Goal: Contribute content: Add original content to the website for others to see

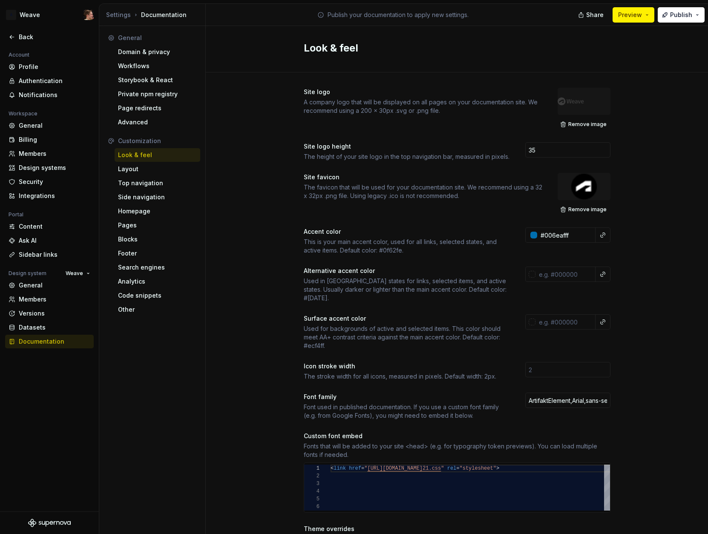
scroll to position [46, 0]
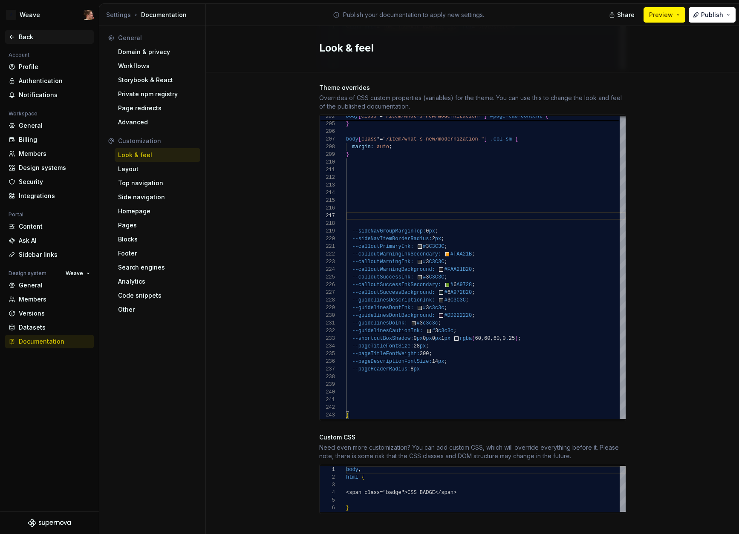
click at [22, 34] on div "Back" at bounding box center [55, 37] width 72 height 9
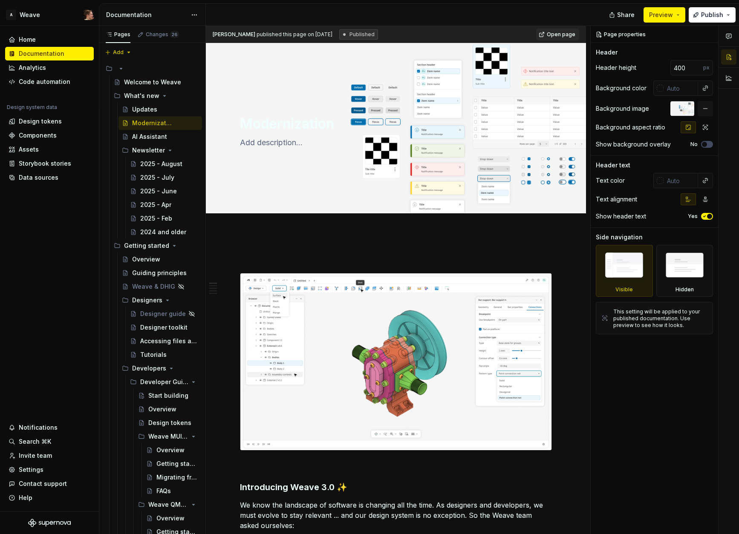
type textarea "*"
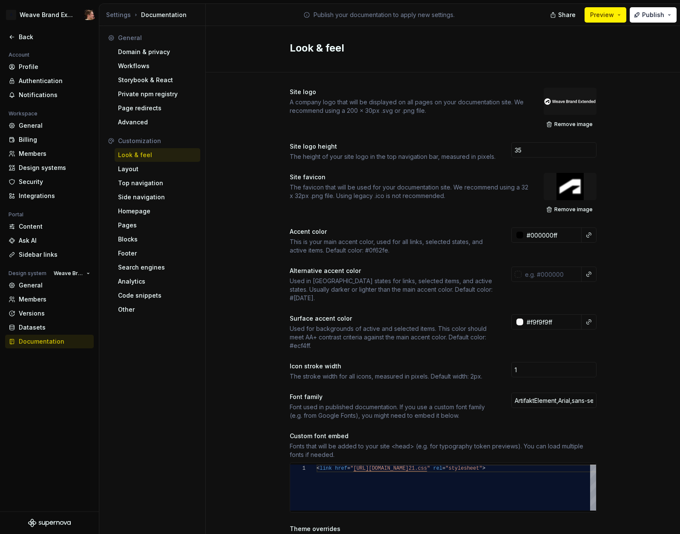
scroll to position [69, 3]
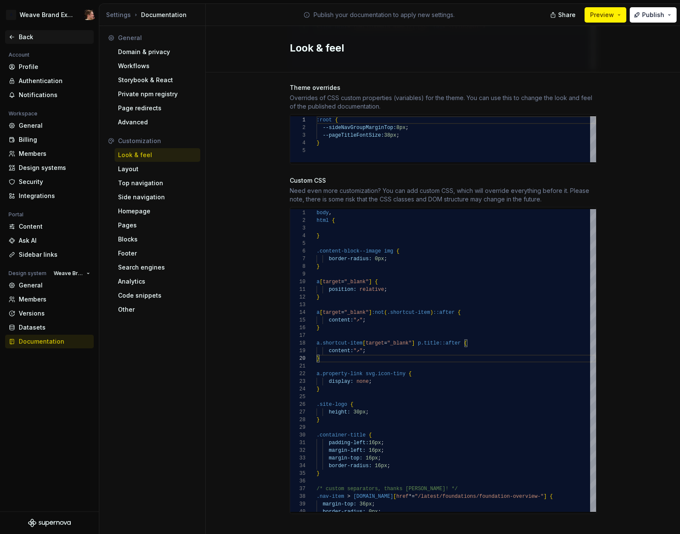
click at [29, 35] on div "Back" at bounding box center [55, 37] width 72 height 9
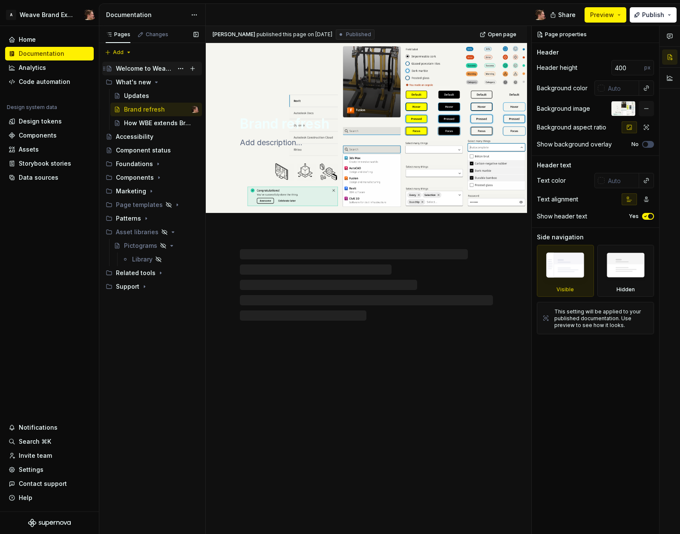
click at [138, 69] on div "Welcome to Weave Brand Extended" at bounding box center [144, 68] width 57 height 9
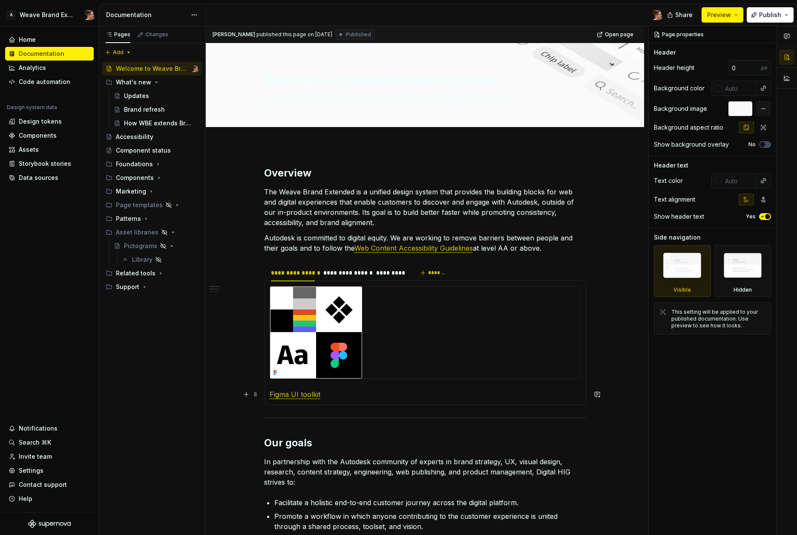
click at [298, 397] on link "Figma UI toolkit" at bounding box center [295, 394] width 51 height 9
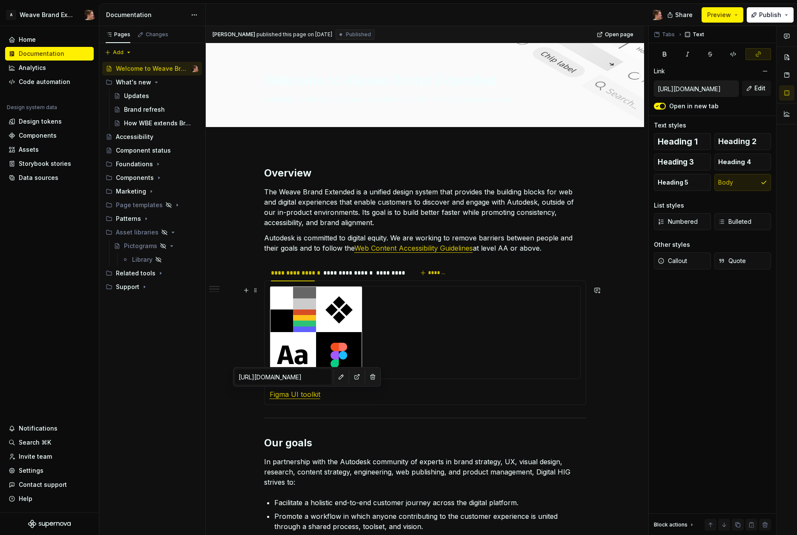
click at [301, 333] on img at bounding box center [316, 332] width 92 height 92
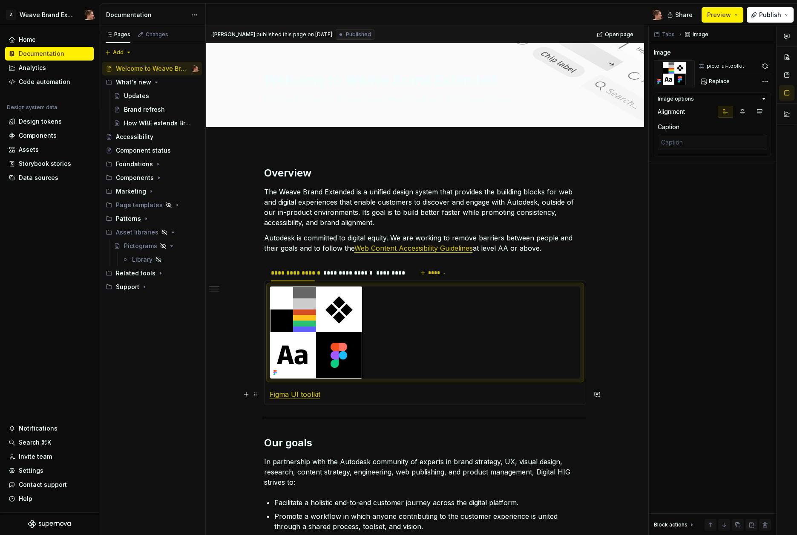
click at [296, 393] on link "Figma UI toolkit" at bounding box center [295, 394] width 51 height 9
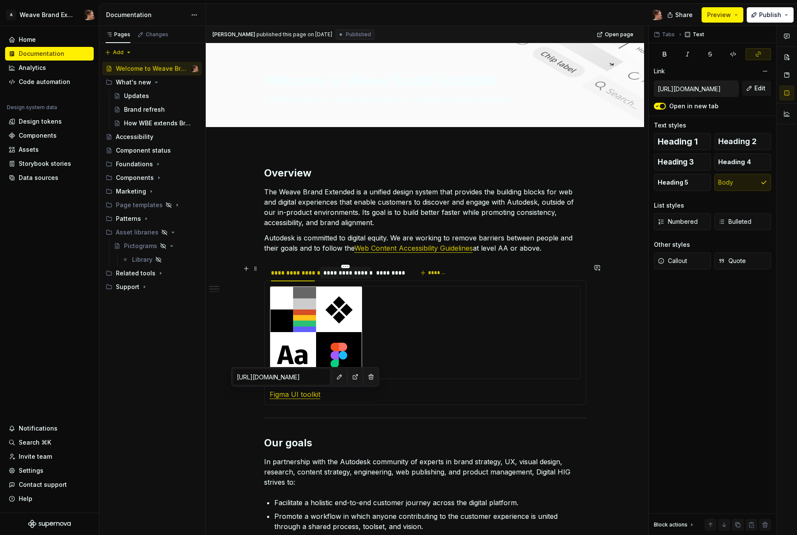
click at [349, 274] on div "**********" at bounding box center [345, 273] width 44 height 9
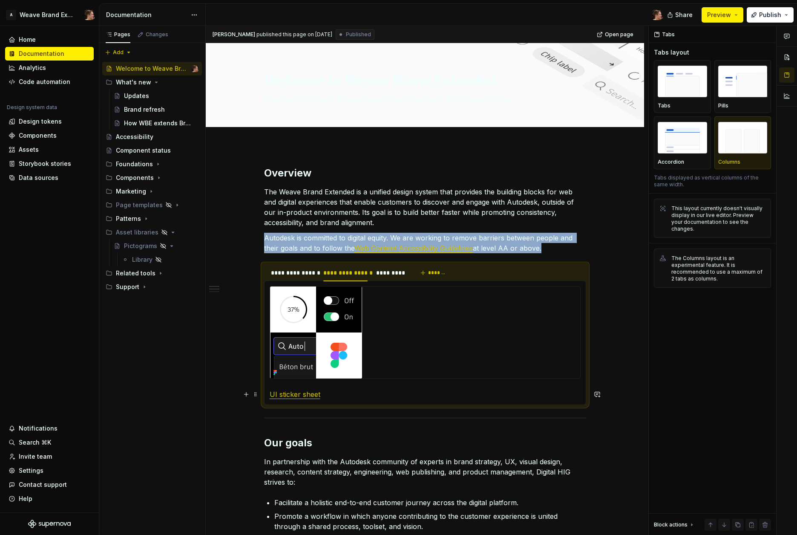
click at [296, 396] on link "UI sticker sheet" at bounding box center [295, 394] width 51 height 9
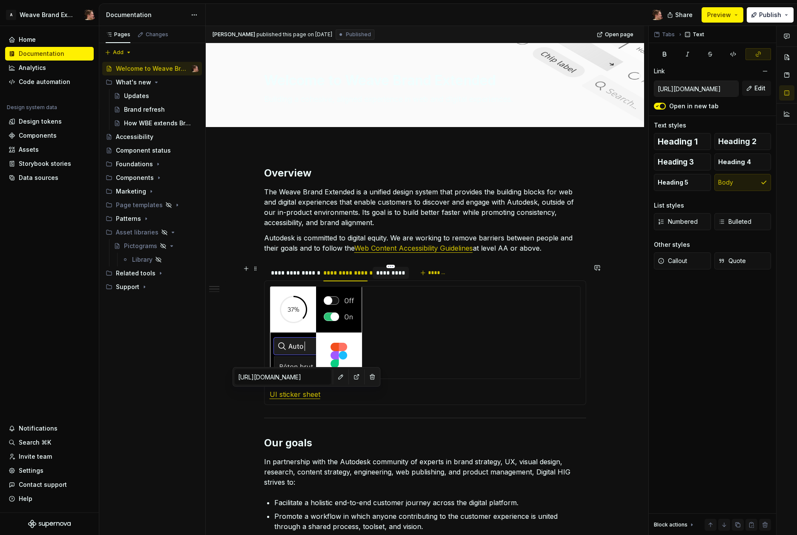
click at [384, 280] on div at bounding box center [391, 280] width 36 height 1
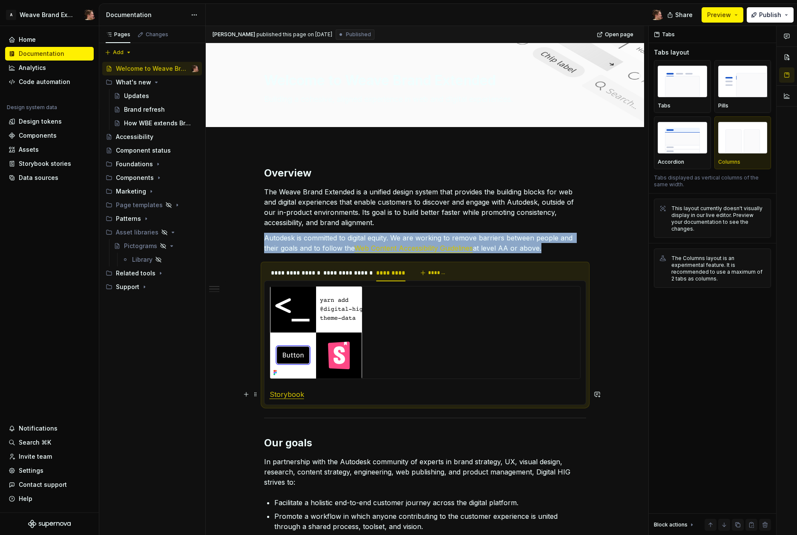
click at [277, 396] on link "Storybook" at bounding box center [287, 394] width 35 height 9
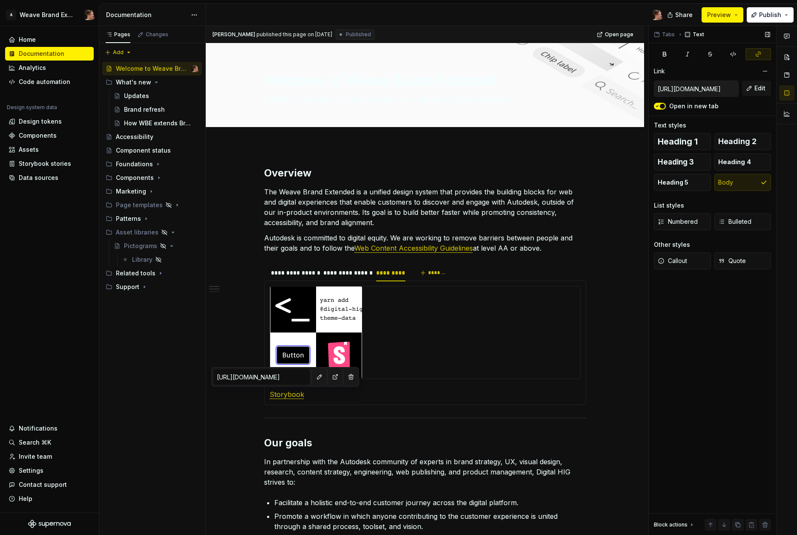
click at [680, 86] on input "https://pages.git.autodesk.com/dpe/dotcom-patterns/main/" at bounding box center [697, 88] width 84 height 15
click at [680, 87] on span "Edit" at bounding box center [760, 88] width 11 height 9
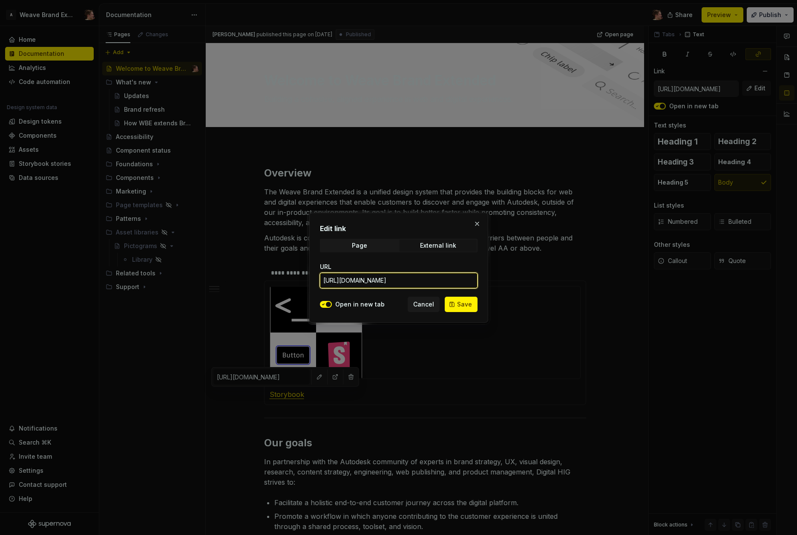
scroll to position [0, 17]
drag, startPoint x: 431, startPoint y: 281, endPoint x: 478, endPoint y: 281, distance: 46.9
click at [478, 281] on div "Edit link Page External link URL https://pages.git.autodesk.com/dpe/dotcom-patt…" at bounding box center [398, 268] width 179 height 110
click at [439, 284] on input "https://pages.git.autodesk.com/dpe/dotcom-patterns/main/" at bounding box center [399, 280] width 158 height 15
drag, startPoint x: 433, startPoint y: 303, endPoint x: 441, endPoint y: 306, distance: 8.6
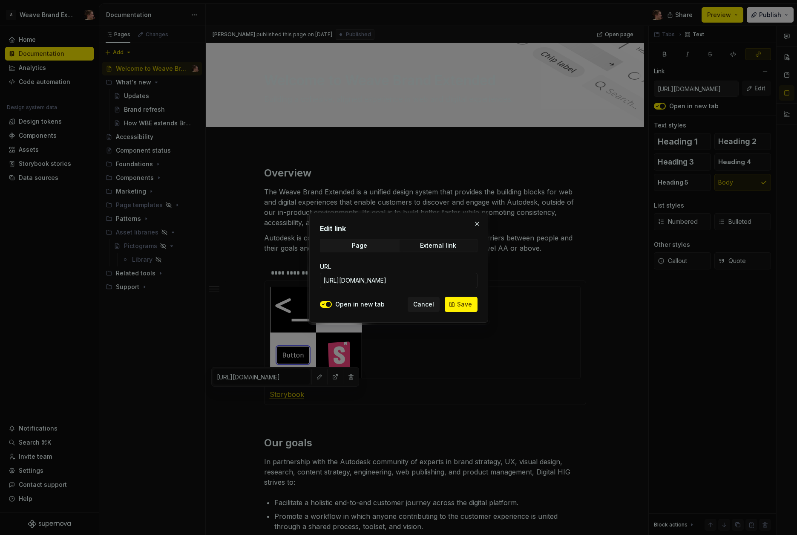
click at [433, 303] on span "Cancel" at bounding box center [423, 304] width 21 height 9
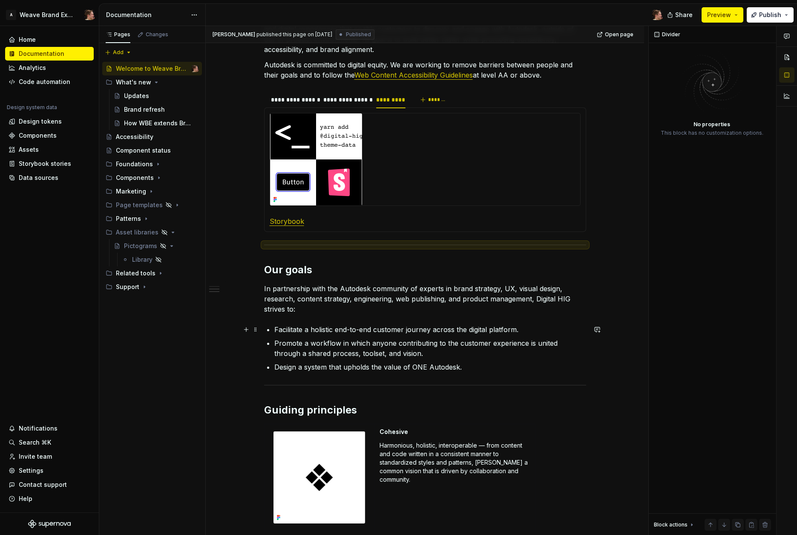
click at [417, 336] on ul "Facilitate a holistic end-to-end customer journey across the digital platform. …" at bounding box center [430, 348] width 312 height 48
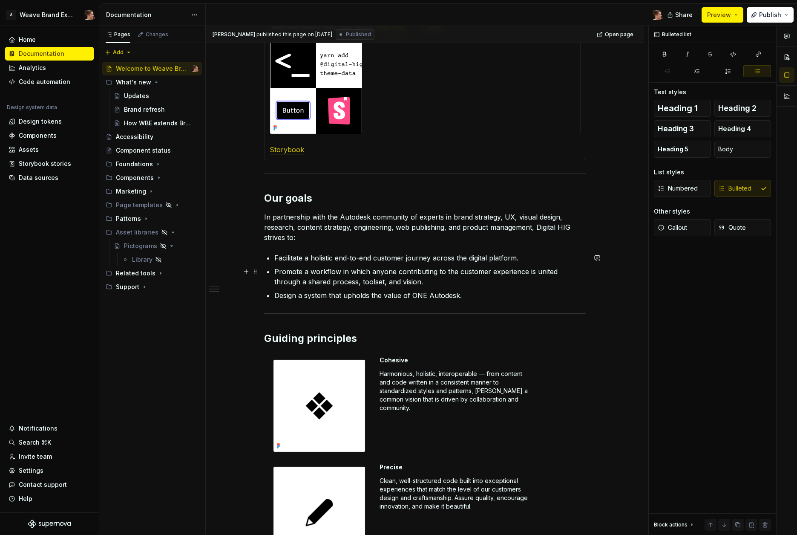
scroll to position [249, 0]
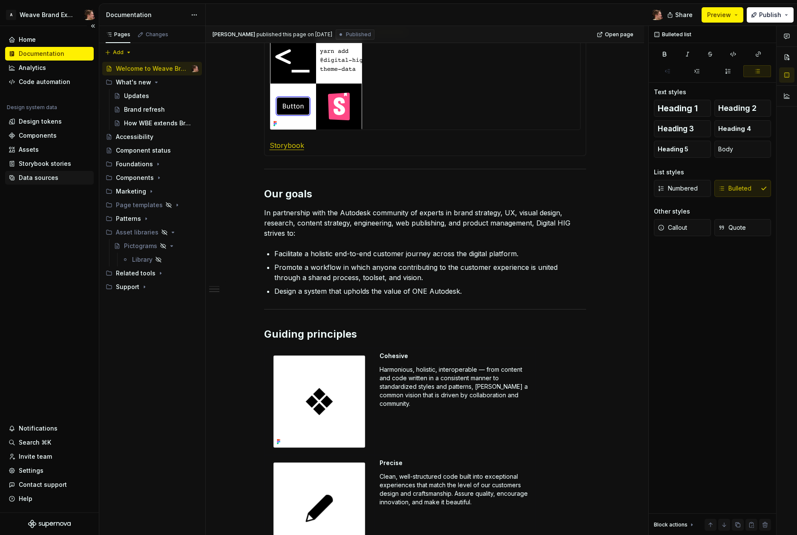
click at [33, 247] on div "Home Documentation Analytics Code automation Design system data Design tokens C…" at bounding box center [49, 269] width 99 height 486
click at [156, 83] on icon "Page tree" at bounding box center [157, 82] width 2 height 1
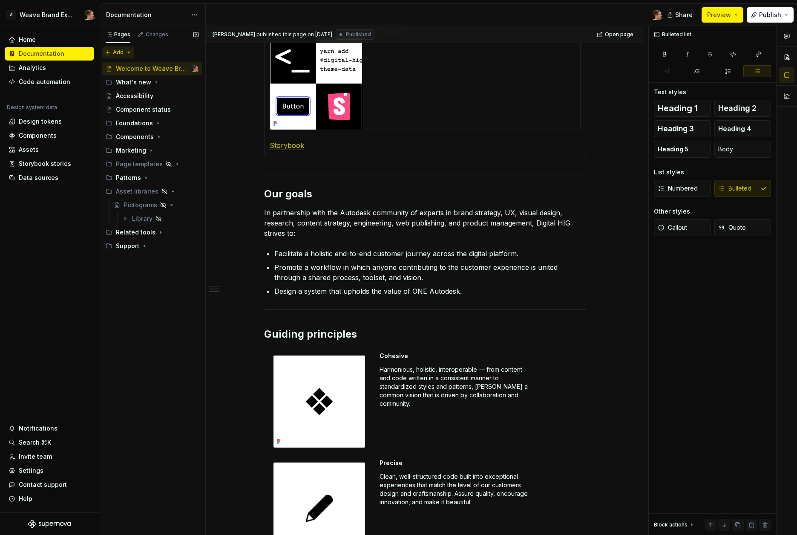
click at [123, 53] on div "Pages Changes Add Accessibility guide for tree Page tree. Navigate the tree wit…" at bounding box center [152, 280] width 107 height 509
click at [133, 83] on div "New group" at bounding box center [145, 82] width 55 height 9
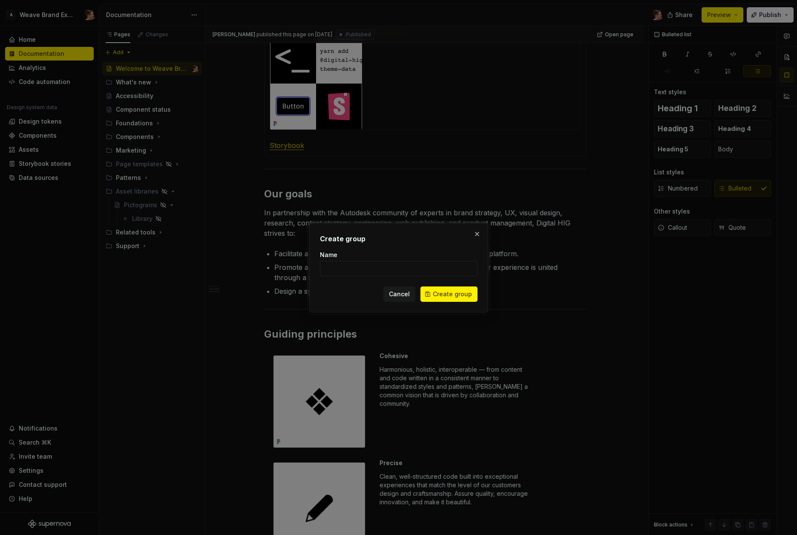
type textarea "*"
type input "Getting started"
click button "Create group" at bounding box center [449, 293] width 57 height 15
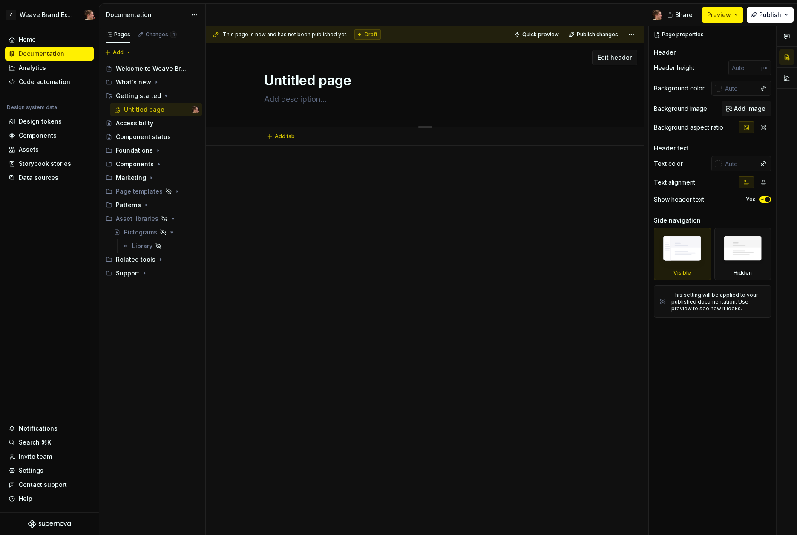
click at [311, 82] on textarea "Untitled page" at bounding box center [424, 80] width 322 height 20
click at [312, 81] on textarea "Untitled page" at bounding box center [424, 80] width 322 height 20
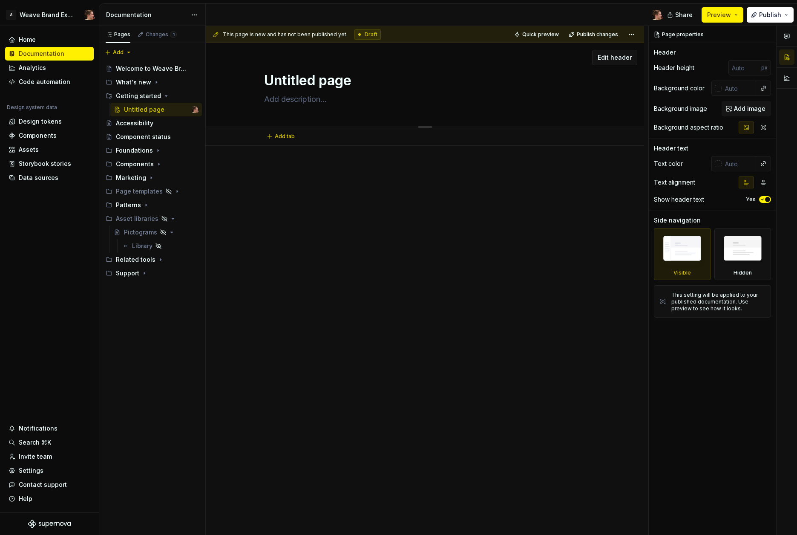
click at [312, 81] on textarea "Untitled page" at bounding box center [424, 80] width 322 height 20
type textarea "*"
type textarea "O"
type textarea "*"
type textarea "Ov"
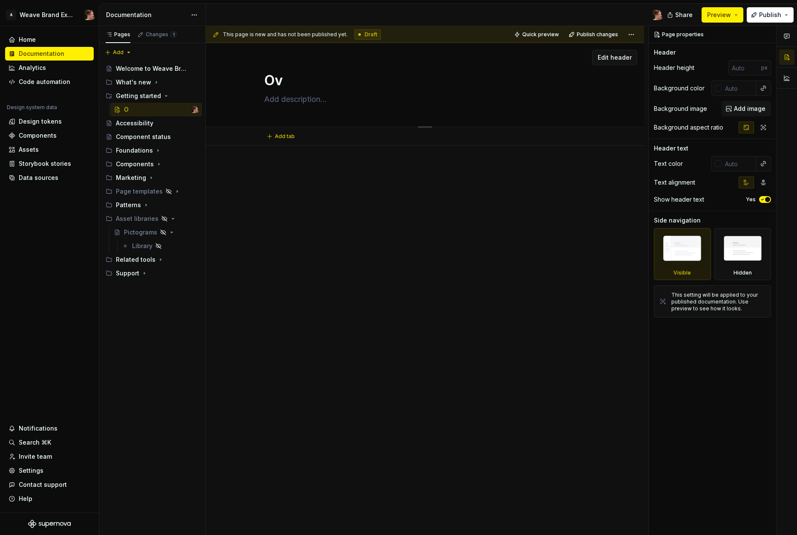
type textarea "*"
type textarea "Ove"
type textarea "*"
type textarea "Over"
type textarea "*"
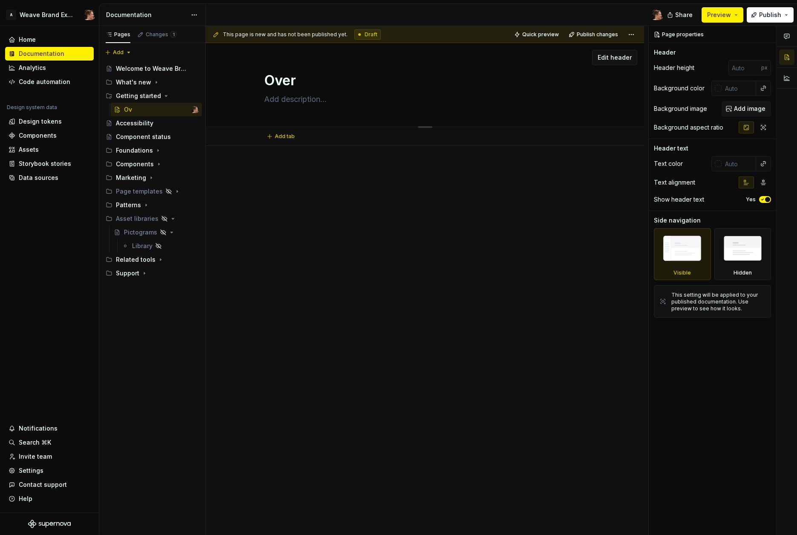
type textarea "Overv"
type textarea "*"
type textarea "Overvi"
type textarea "*"
type textarea "Overvie"
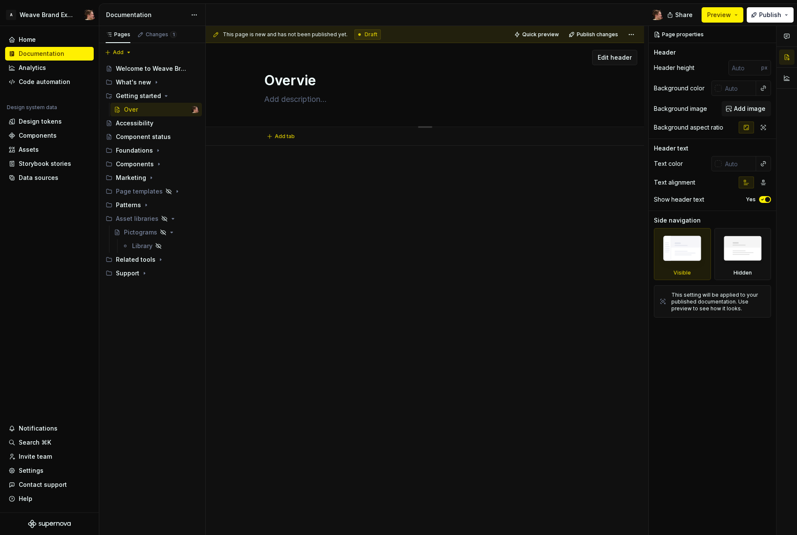
type textarea "*"
type textarea "Overview"
type textarea "*"
type textarea "Overview"
click at [339, 250] on div "This page is new and has not been published yet. Draft Quick preview Publish ch…" at bounding box center [427, 280] width 443 height 509
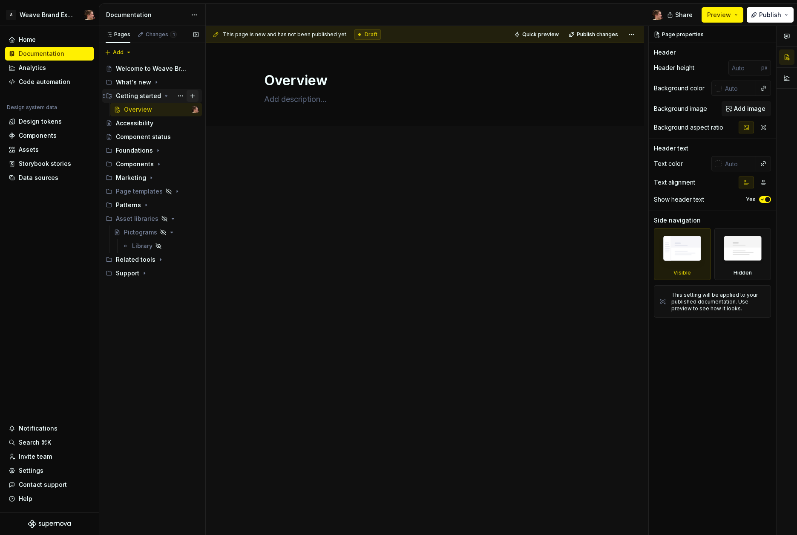
click at [193, 97] on button "Page tree" at bounding box center [193, 96] width 12 height 12
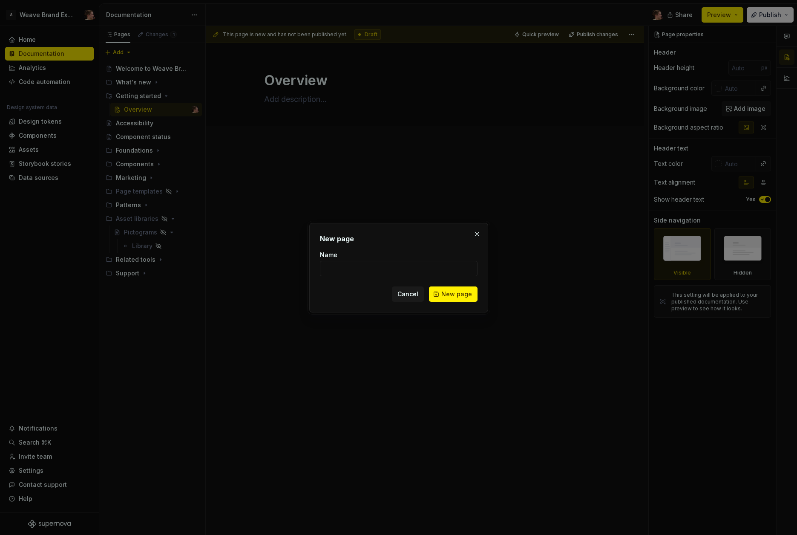
type textarea "*"
type input "Accessib"
type input "Guiding principles"
click button "New page" at bounding box center [453, 293] width 49 height 15
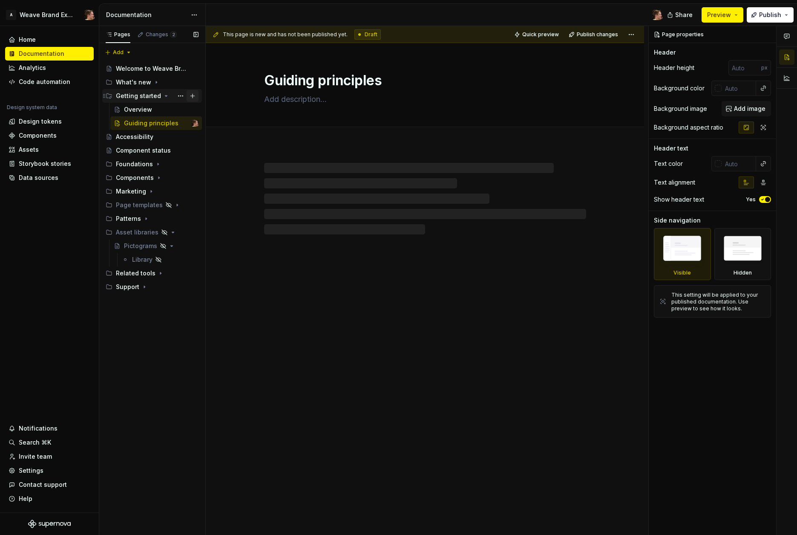
click at [192, 95] on button "Page tree" at bounding box center [193, 96] width 12 height 12
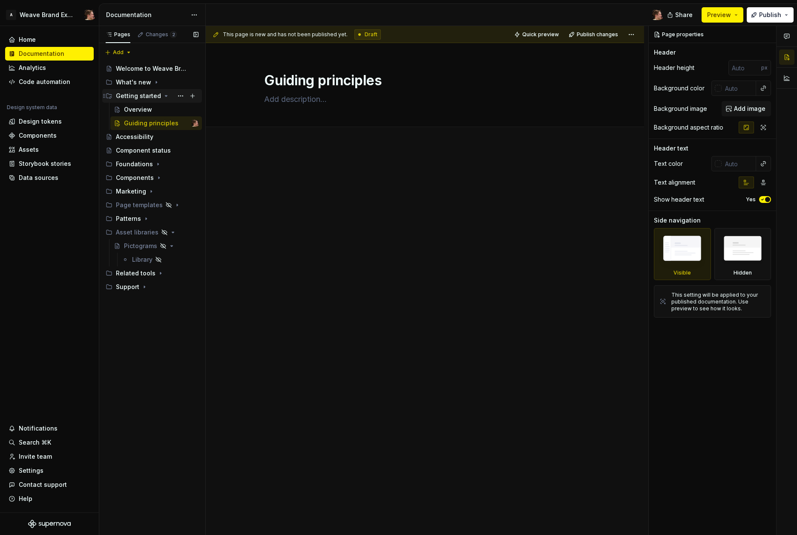
click at [152, 99] on div "Getting started" at bounding box center [138, 96] width 45 height 9
click at [148, 98] on div "Getting started" at bounding box center [138, 96] width 45 height 9
click at [184, 98] on button "Page tree" at bounding box center [181, 96] width 12 height 12
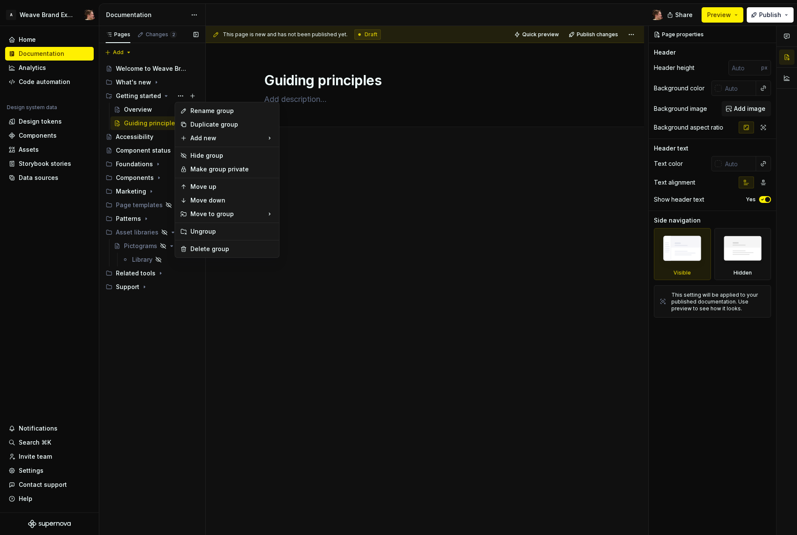
click at [184, 98] on div "Pages Changes 2 Add Accessibility guide for tree Page tree. Navigate the tree w…" at bounding box center [152, 280] width 107 height 509
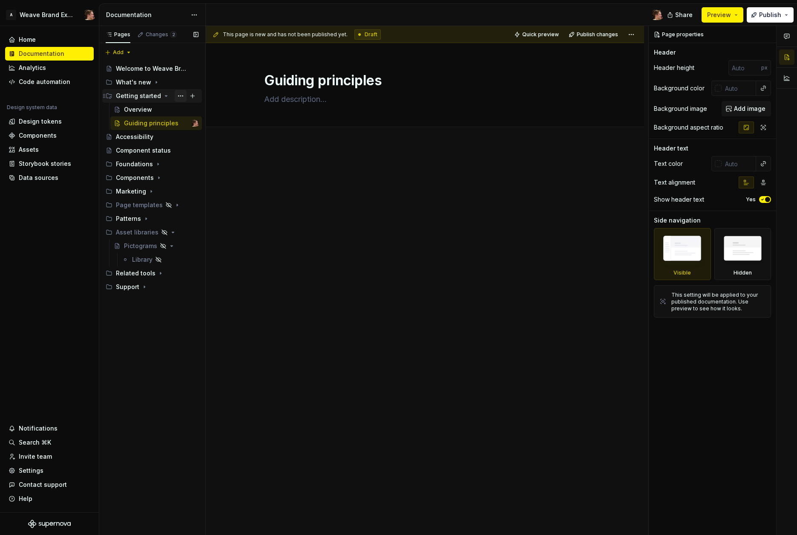
click at [181, 95] on button "Page tree" at bounding box center [181, 96] width 12 height 12
type textarea "*"
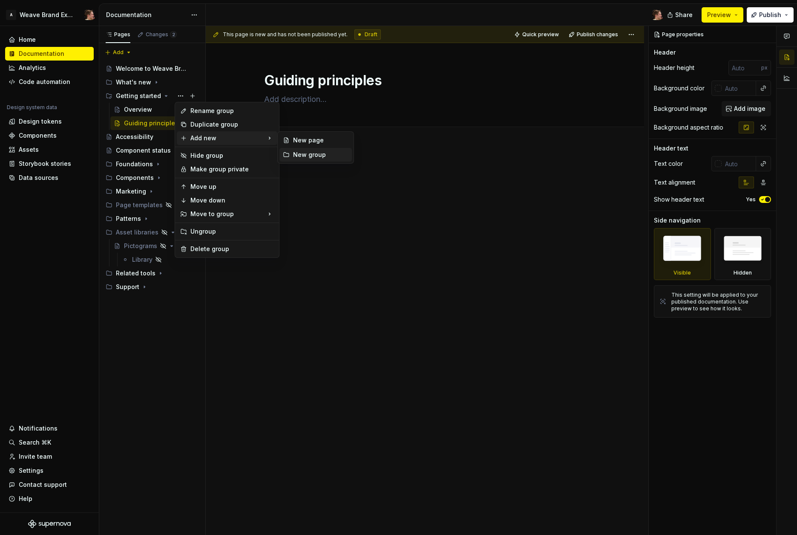
click at [328, 158] on div "New group" at bounding box center [320, 154] width 55 height 9
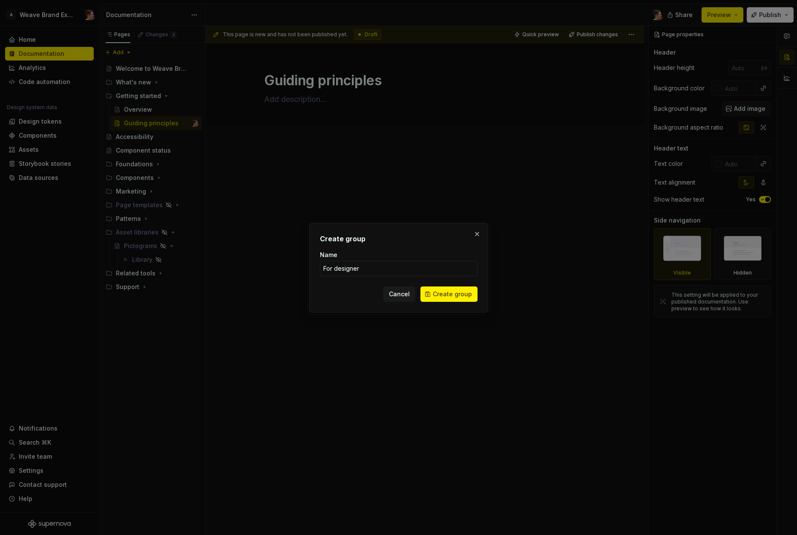
type input "For designers"
click button "Create group" at bounding box center [449, 293] width 57 height 15
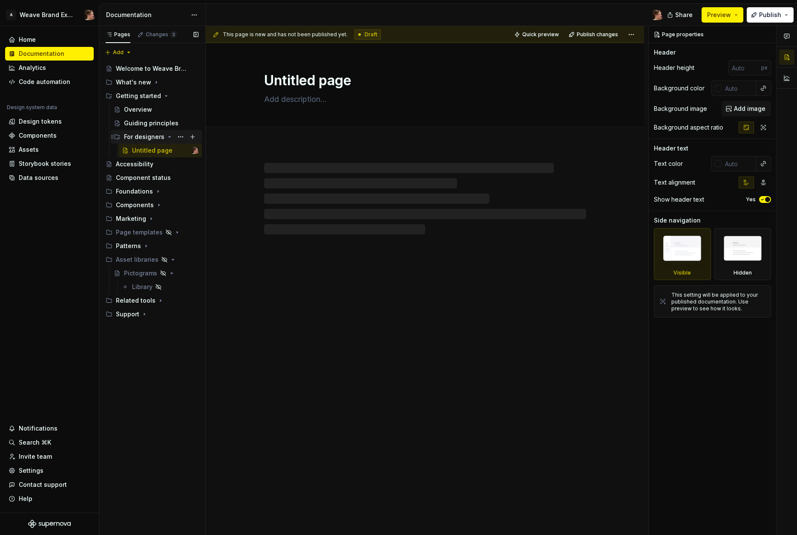
click at [170, 138] on icon "Page tree" at bounding box center [169, 136] width 7 height 7
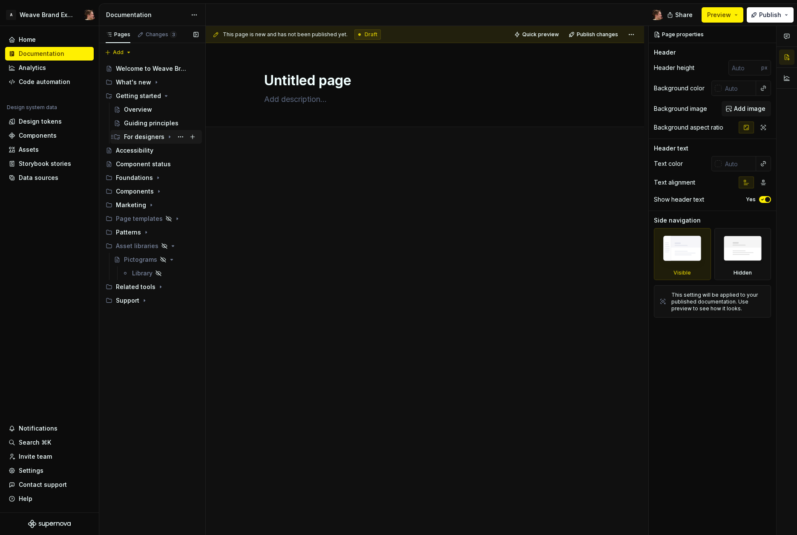
click at [170, 138] on icon "Page tree" at bounding box center [169, 136] width 7 height 7
click at [184, 138] on button "Page tree" at bounding box center [181, 137] width 12 height 12
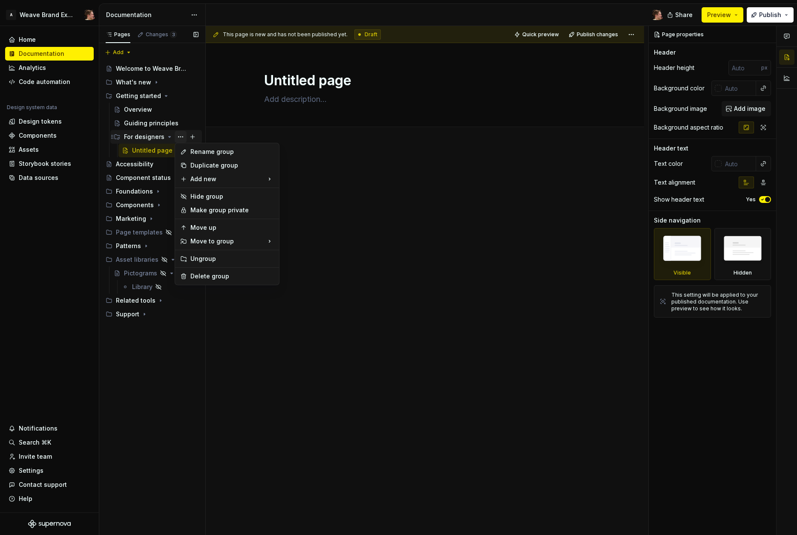
type textarea "*"
click at [211, 152] on div "Rename group" at bounding box center [233, 151] width 84 height 9
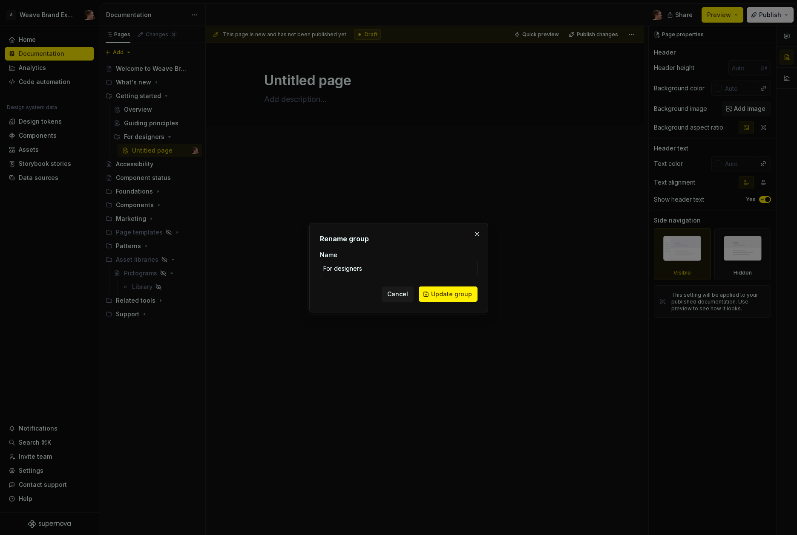
type input "Designers"
click button "Update group" at bounding box center [448, 293] width 59 height 15
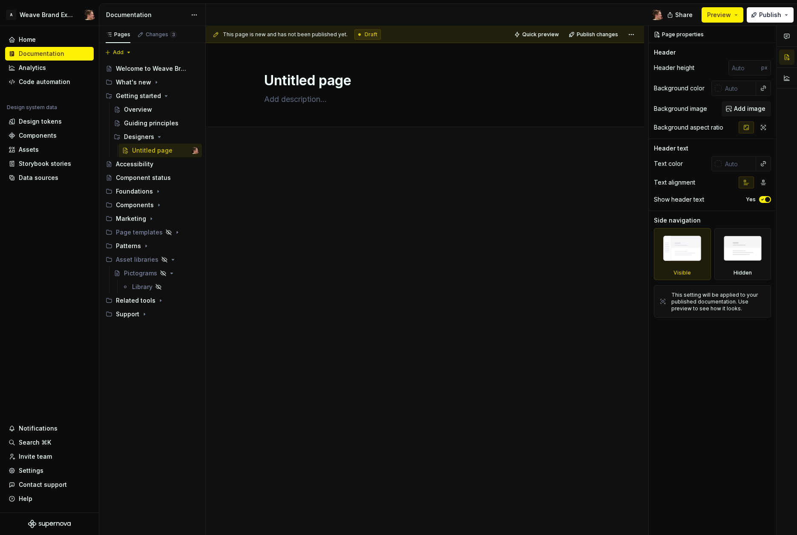
click at [216, 199] on div at bounding box center [425, 258] width 439 height 224
click at [183, 96] on button "Page tree" at bounding box center [181, 96] width 12 height 12
type textarea "*"
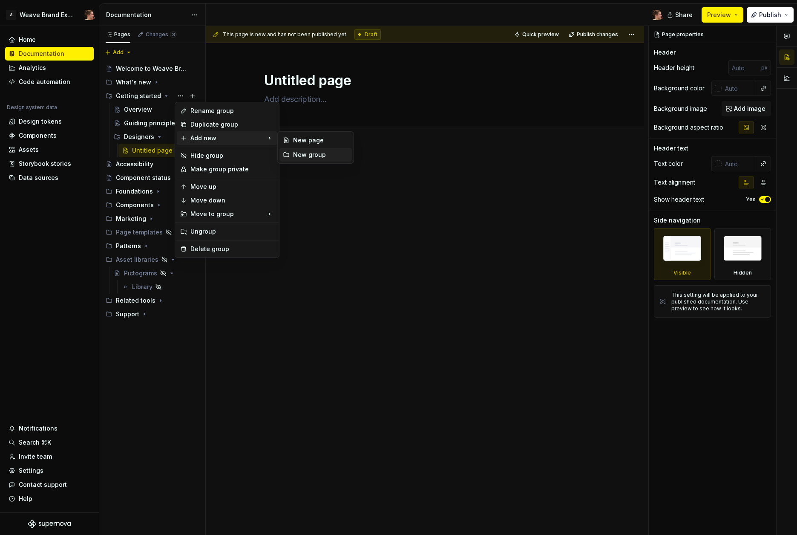
click at [300, 151] on div "New group" at bounding box center [320, 154] width 55 height 9
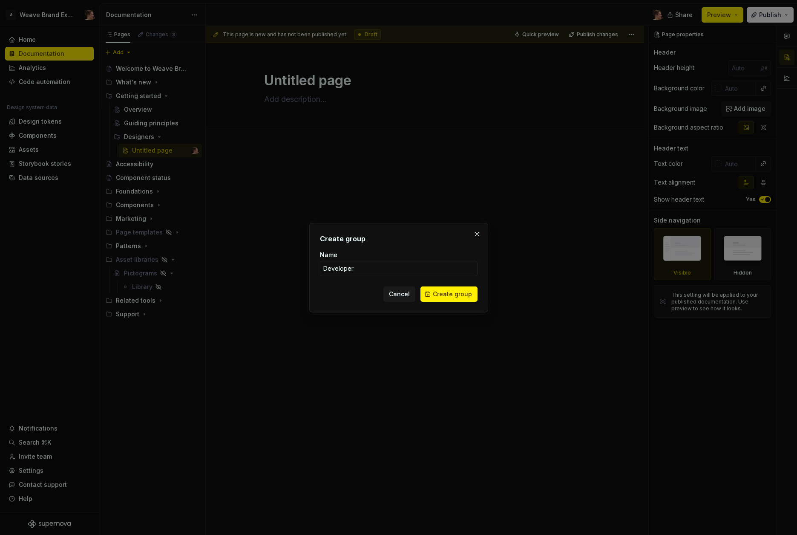
type input "Developers"
click button "Create group" at bounding box center [449, 293] width 57 height 15
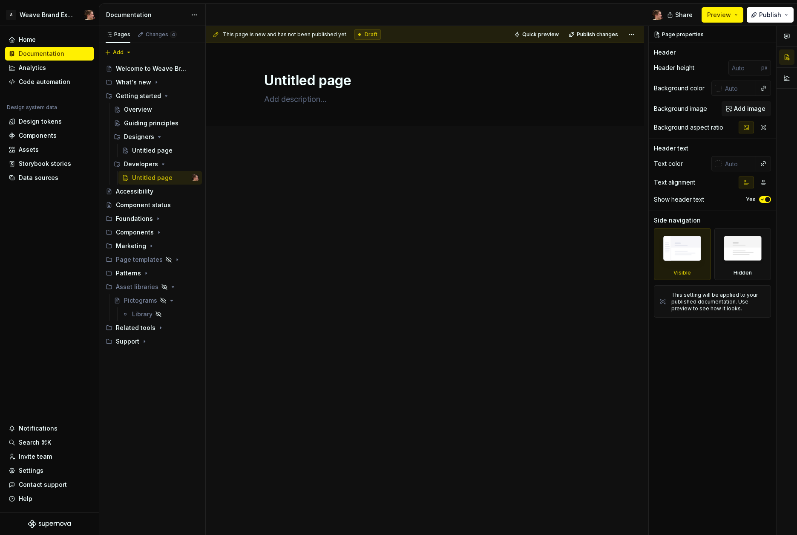
type textarea "*"
